Goal: Find specific page/section: Find specific page/section

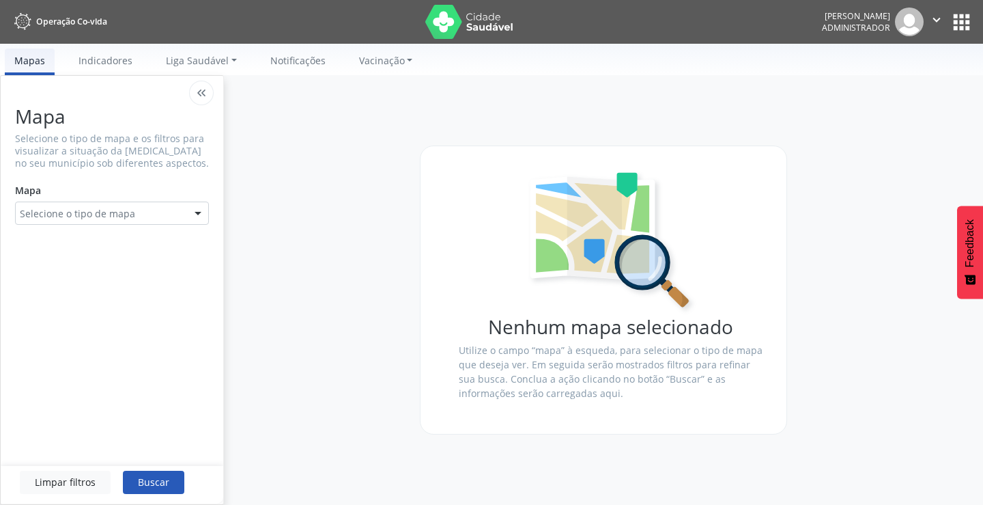
click at [962, 23] on button "apps" at bounding box center [962, 22] width 24 height 24
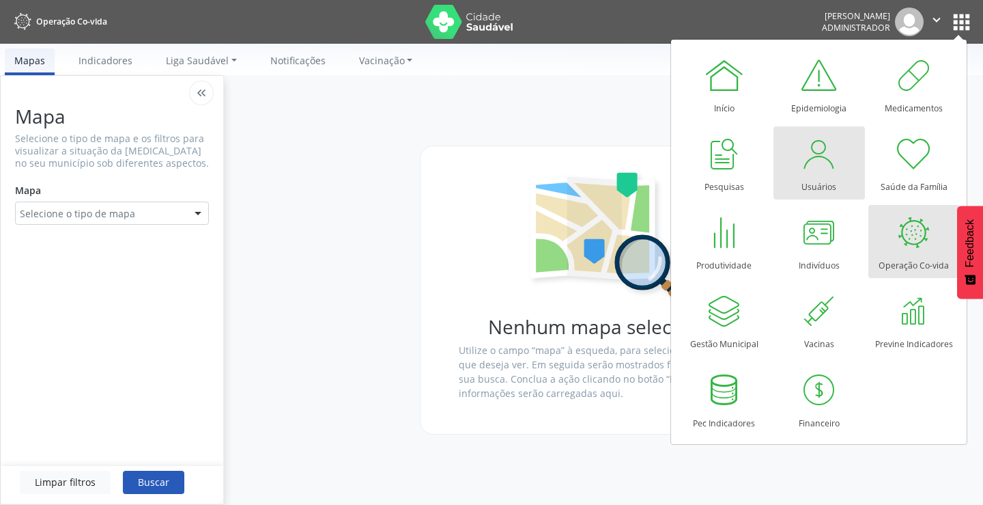
click at [817, 168] on div at bounding box center [819, 153] width 41 height 41
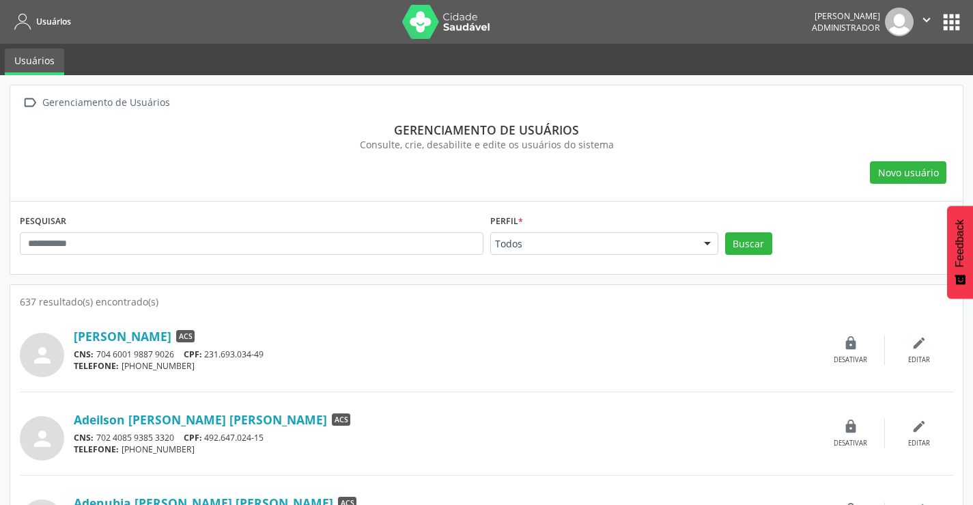
drag, startPoint x: 148, startPoint y: 230, endPoint x: 143, endPoint y: 239, distance: 10.1
click at [148, 233] on div "PESQUISAR" at bounding box center [251, 237] width 471 height 53
click at [128, 247] on input "text" at bounding box center [252, 243] width 464 height 23
type input "******"
click at [753, 243] on button "Buscar" at bounding box center [748, 243] width 47 height 23
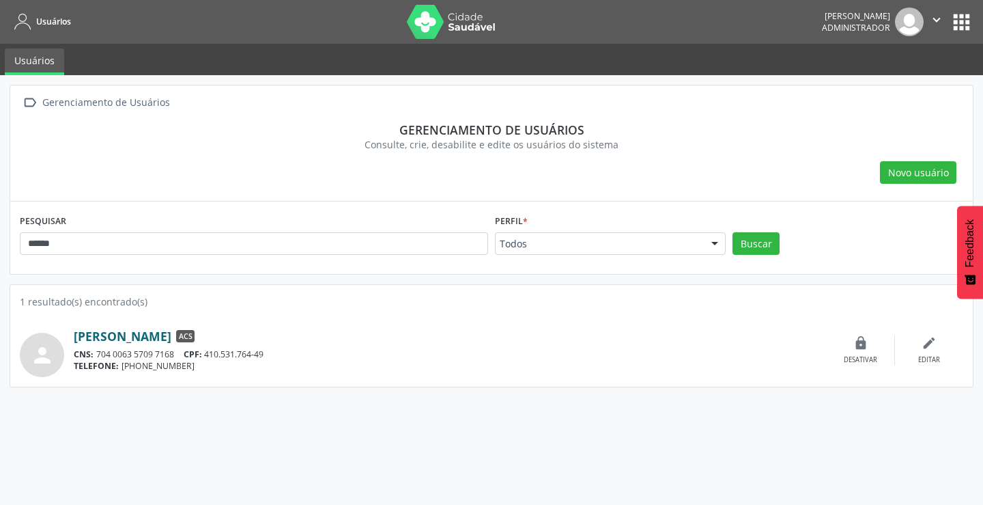
click at [148, 337] on link "Alzira Ferreira Tabosa" at bounding box center [123, 335] width 98 height 15
